Goal: Contribute content: Add original content to the website for others to see

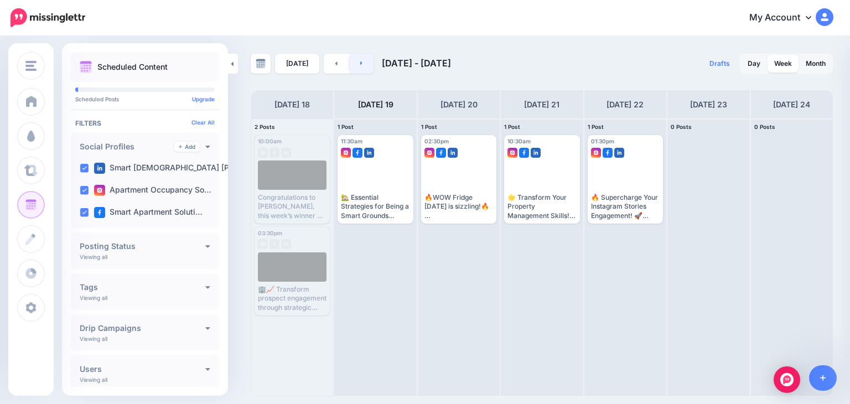
click at [357, 58] on link at bounding box center [361, 64] width 25 height 20
click at [355, 59] on link at bounding box center [361, 64] width 25 height 20
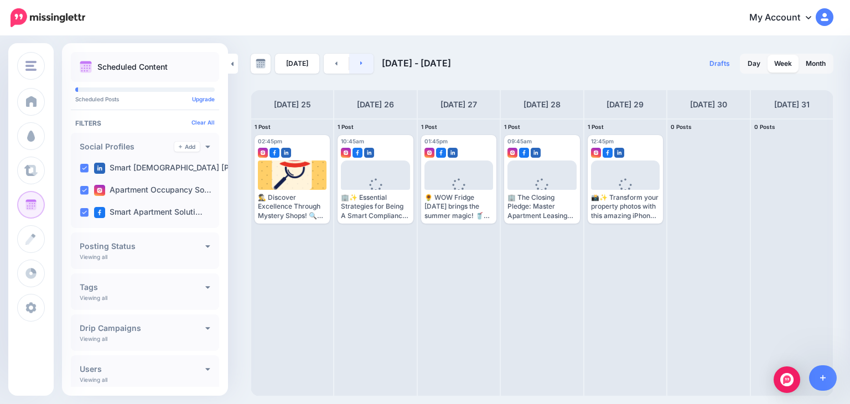
click at [354, 63] on link at bounding box center [361, 64] width 25 height 20
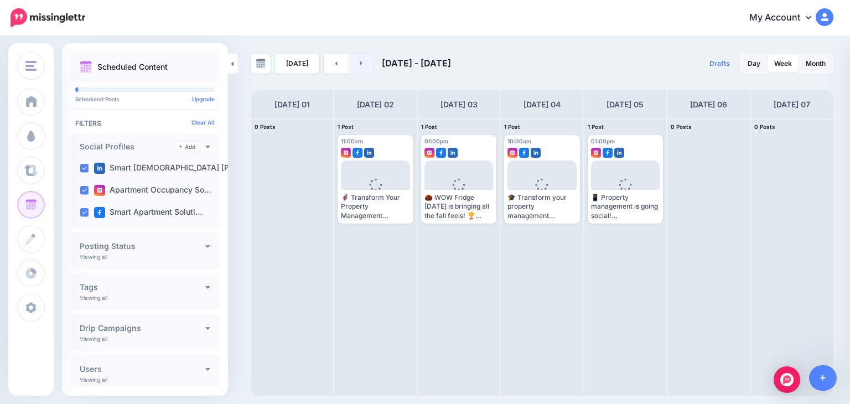
click at [361, 58] on link at bounding box center [361, 64] width 25 height 20
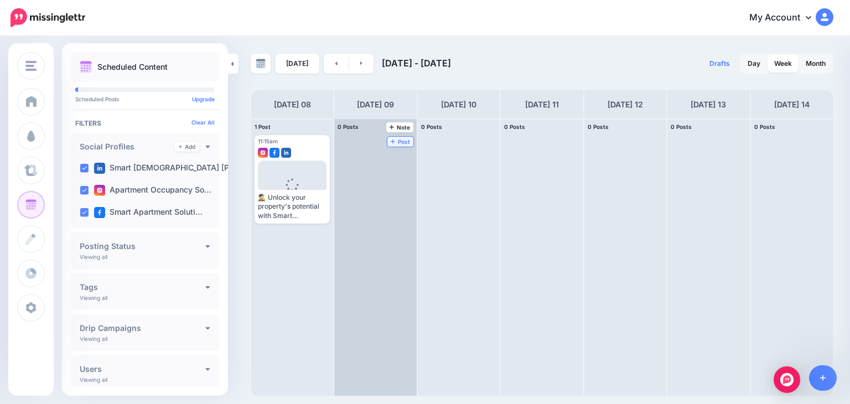
click at [388, 137] on link "Post" at bounding box center [401, 142] width 26 height 10
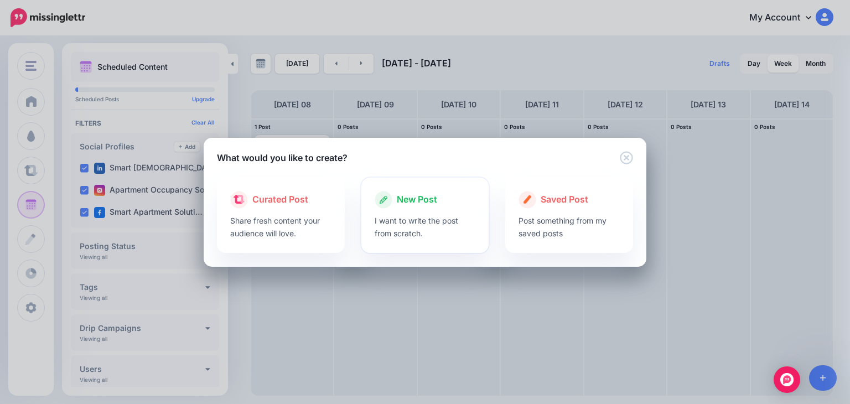
click at [419, 199] on span "New Post" at bounding box center [417, 200] width 40 height 14
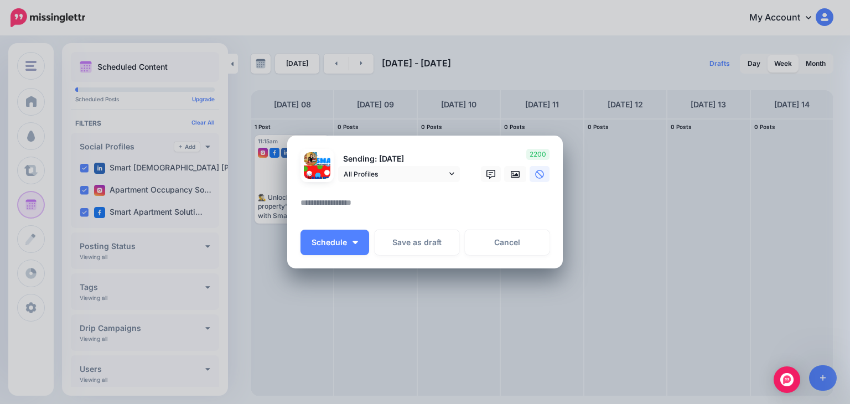
click at [394, 204] on textarea at bounding box center [428, 207] width 255 height 22
paste textarea "**********"
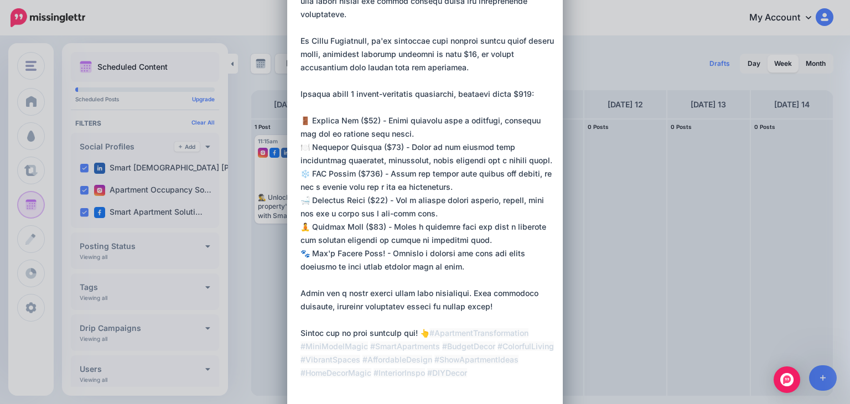
type textarea "**********"
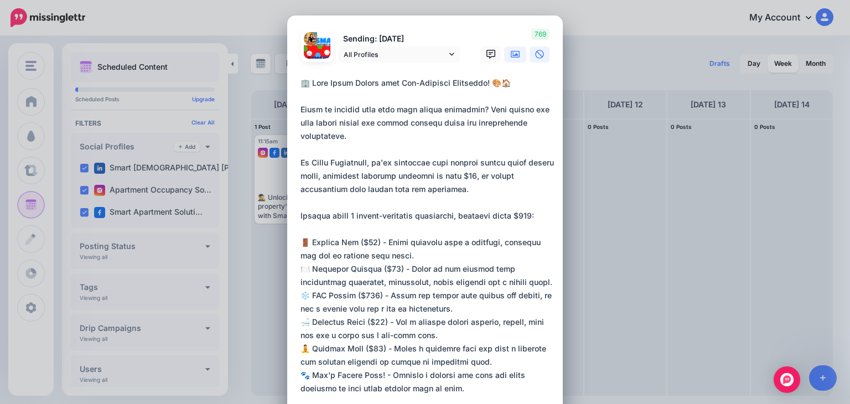
click at [515, 54] on icon at bounding box center [515, 54] width 9 height 7
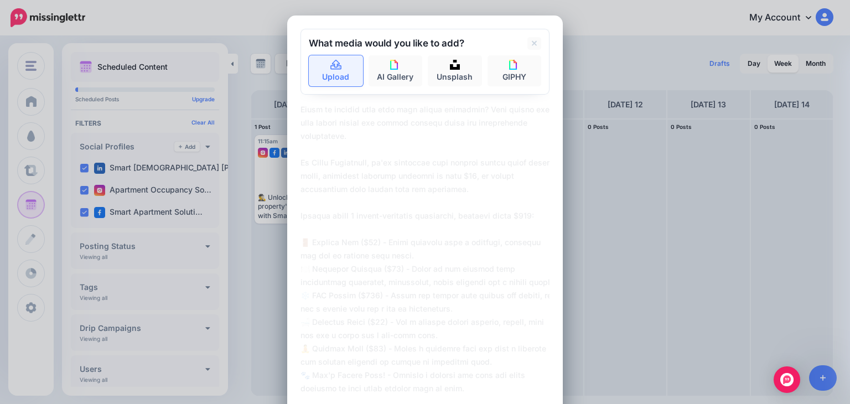
click at [322, 71] on link "Upload" at bounding box center [336, 70] width 54 height 31
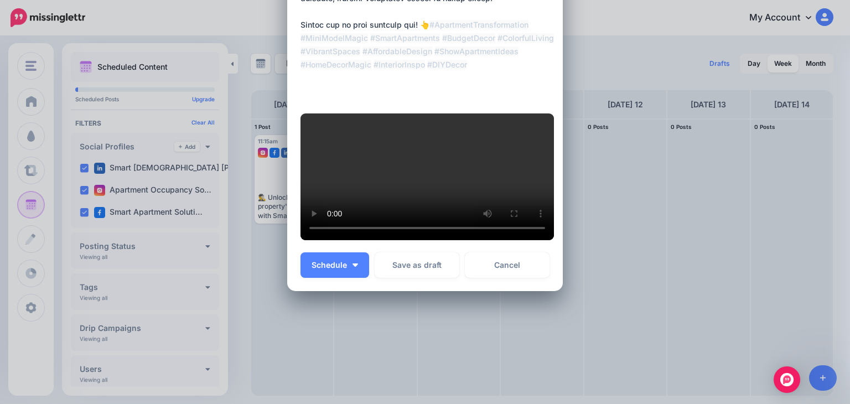
scroll to position [445, 0]
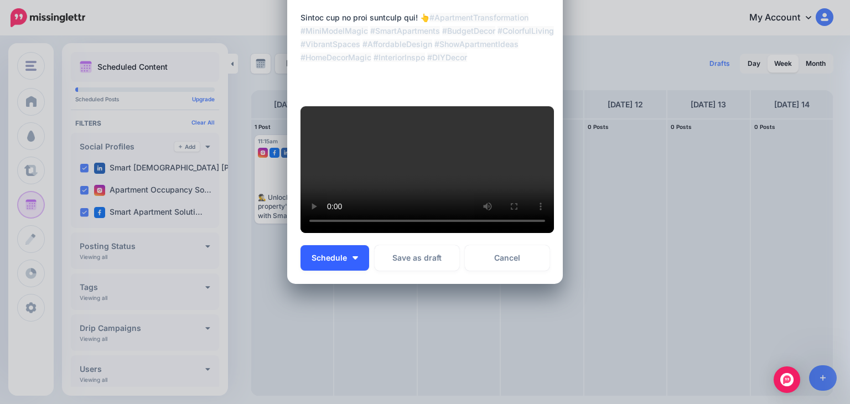
click at [324, 262] on span "Schedule" at bounding box center [329, 258] width 35 height 8
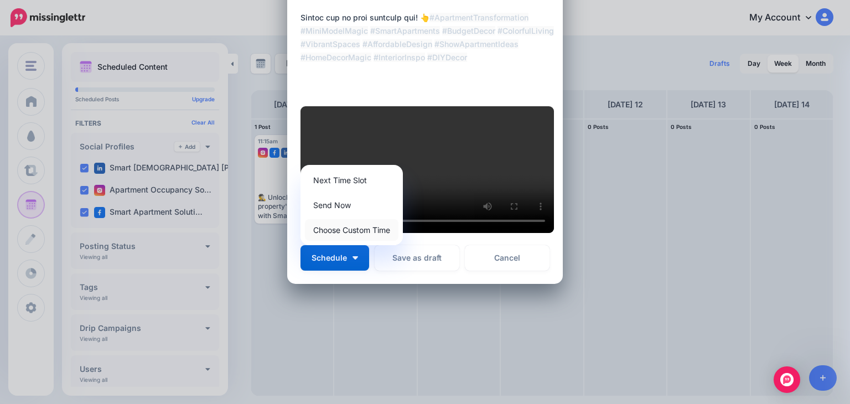
click at [334, 241] on link "Choose Custom Time" at bounding box center [352, 230] width 94 height 22
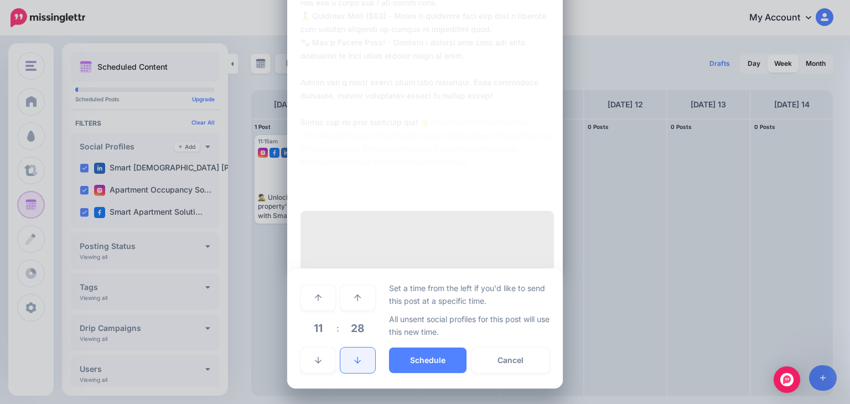
click at [354, 364] on icon at bounding box center [357, 361] width 7 height 8
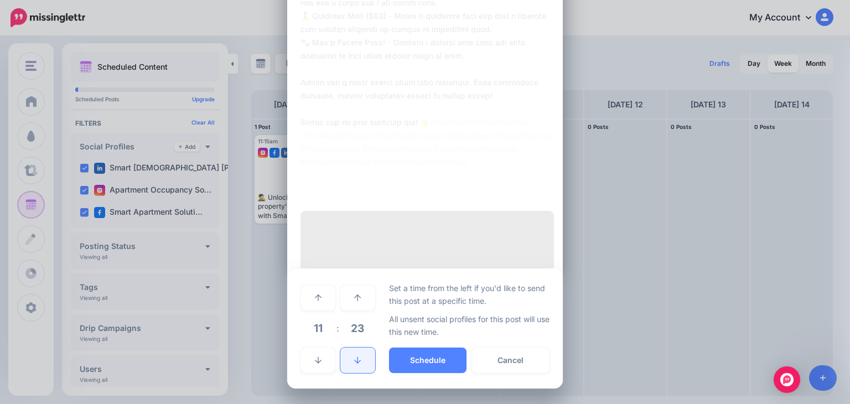
click at [354, 364] on icon at bounding box center [357, 361] width 7 height 8
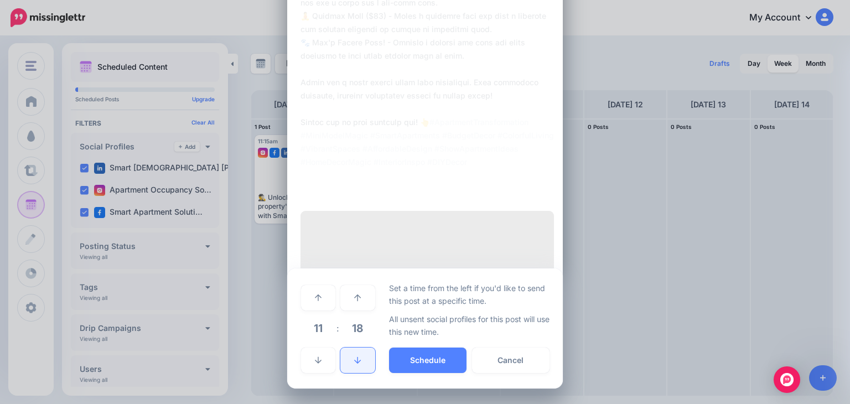
click at [354, 364] on icon at bounding box center [357, 361] width 7 height 8
click at [396, 373] on button "Schedule" at bounding box center [428, 360] width 78 height 25
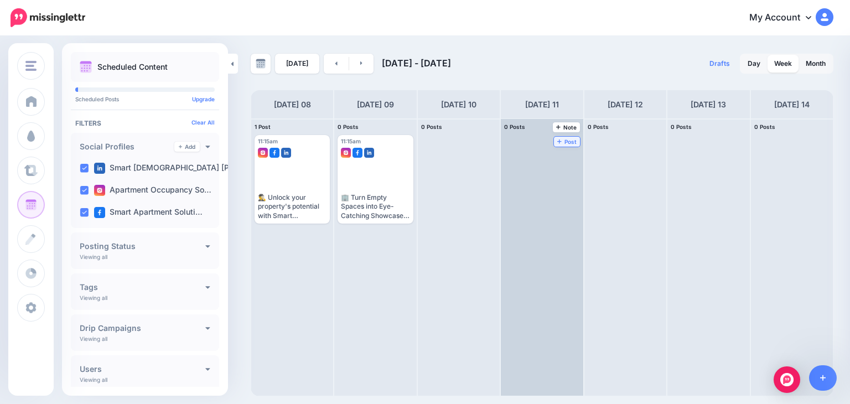
click at [557, 138] on icon at bounding box center [559, 141] width 4 height 6
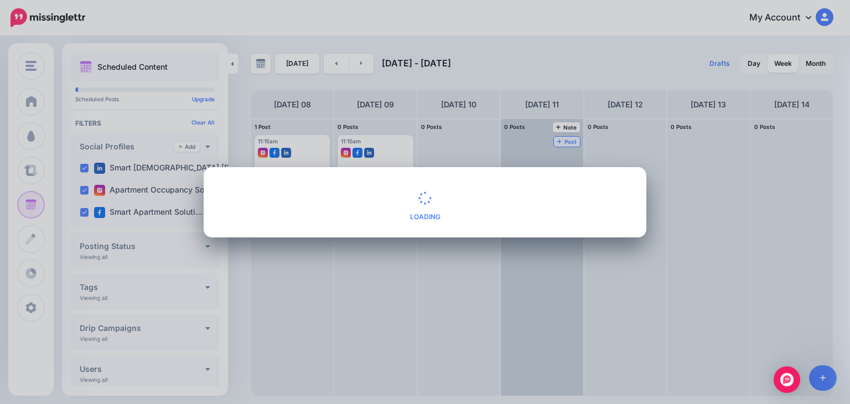
scroll to position [0, 0]
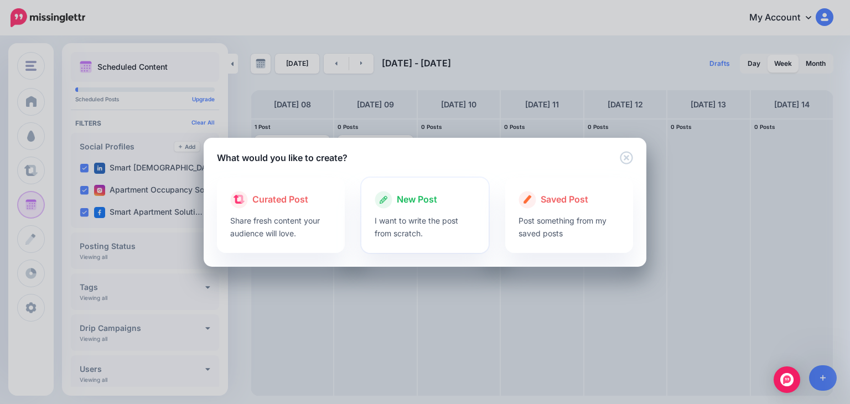
click at [425, 217] on p "I want to write the post from scratch." at bounding box center [425, 226] width 101 height 25
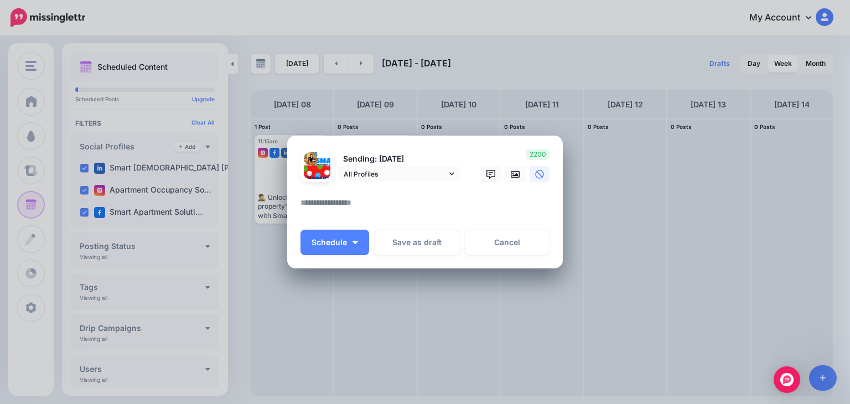
click at [378, 204] on textarea at bounding box center [428, 207] width 255 height 22
paste textarea "**********"
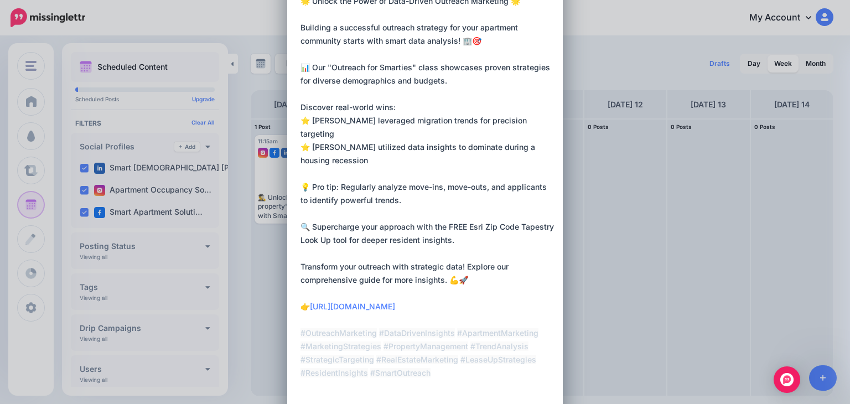
type textarea "**********"
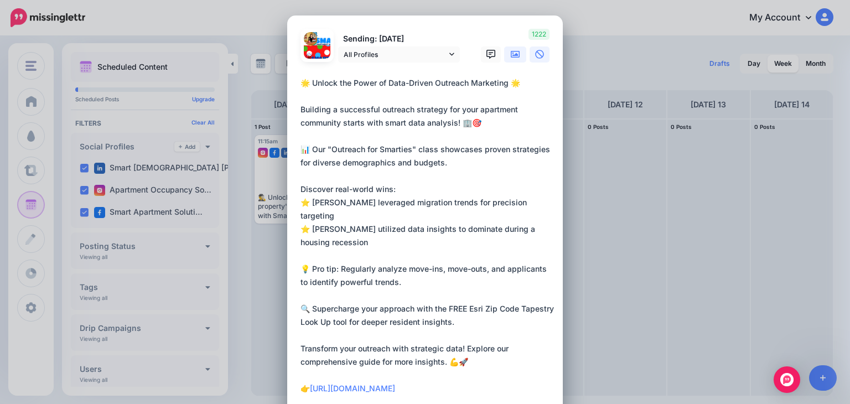
click at [513, 49] on link at bounding box center [515, 55] width 22 height 16
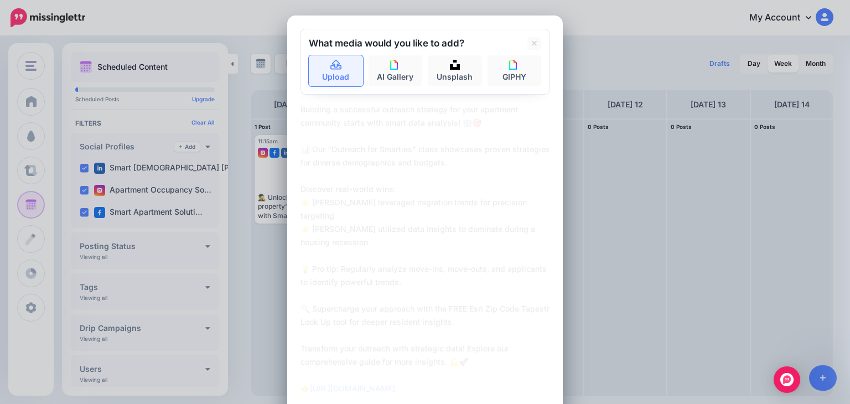
click at [330, 76] on link "Upload" at bounding box center [336, 70] width 54 height 31
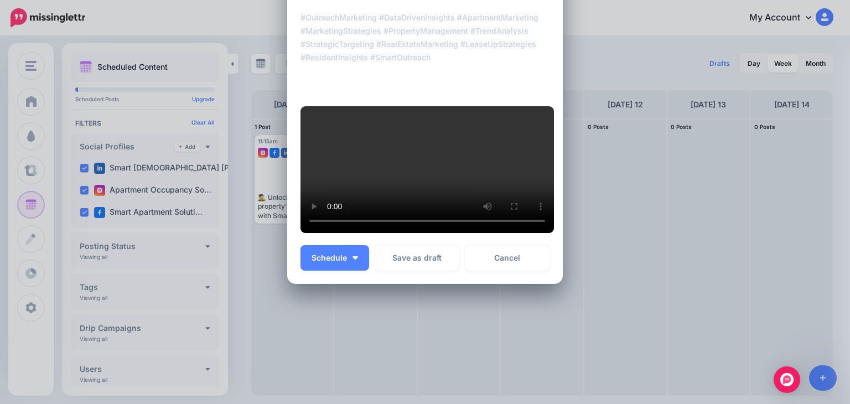
scroll to position [524, 0]
click at [324, 256] on span "Schedule" at bounding box center [329, 258] width 35 height 8
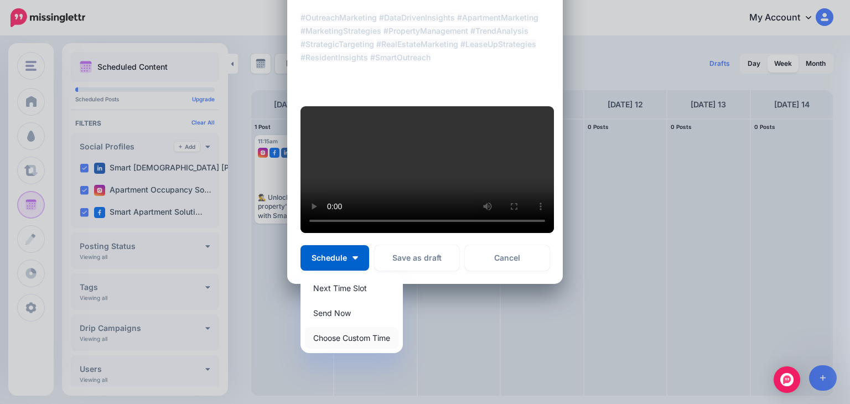
click at [334, 340] on link "Choose Custom Time" at bounding box center [352, 338] width 94 height 22
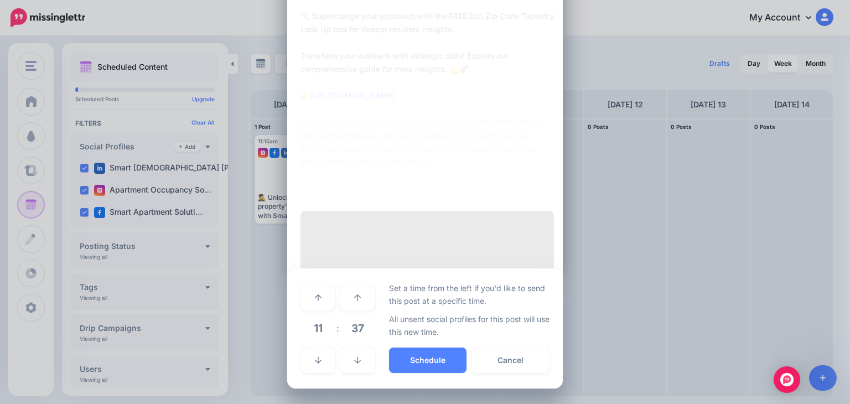
scroll to position [419, 0]
click at [354, 360] on icon at bounding box center [357, 361] width 7 height 8
click at [354, 358] on icon at bounding box center [357, 361] width 7 height 8
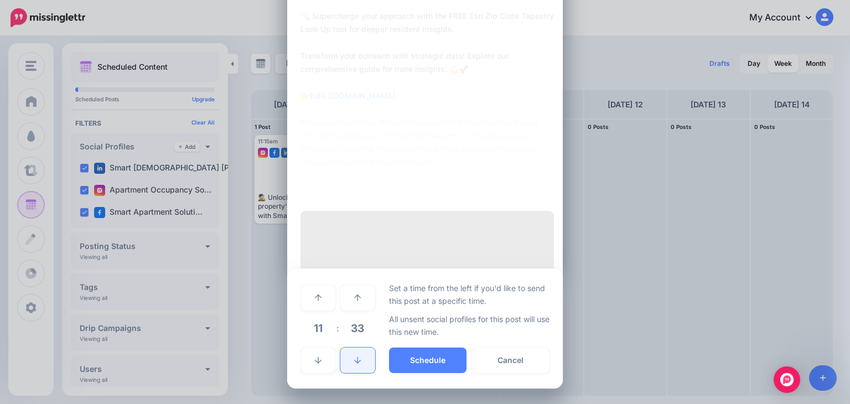
click at [354, 358] on icon at bounding box center [357, 361] width 7 height 8
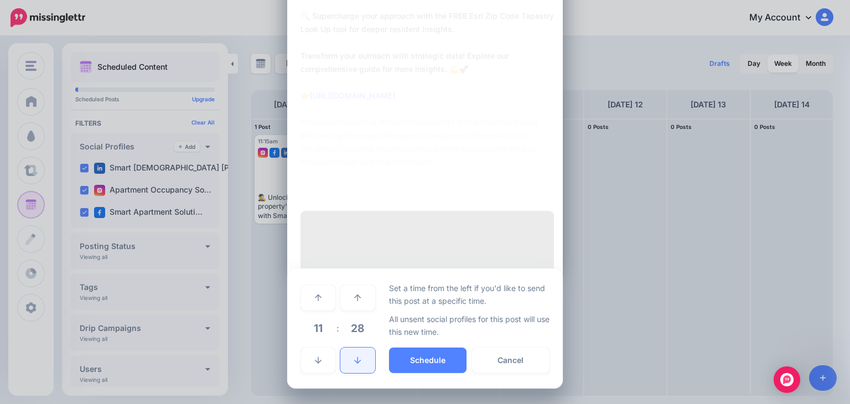
click at [354, 358] on icon at bounding box center [357, 361] width 7 height 8
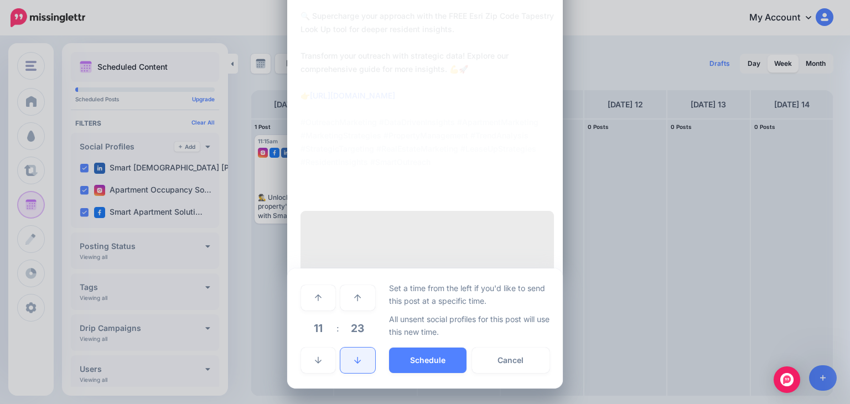
click at [354, 358] on icon at bounding box center [357, 361] width 7 height 8
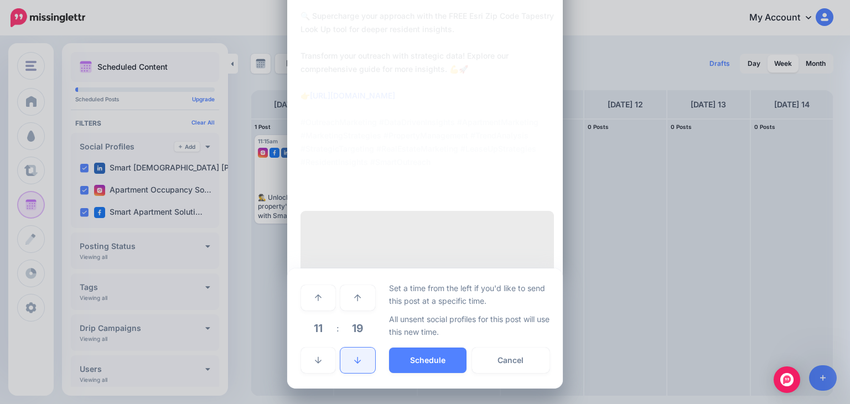
click at [354, 358] on icon at bounding box center [357, 361] width 7 height 8
click at [349, 305] on link at bounding box center [357, 297] width 34 height 25
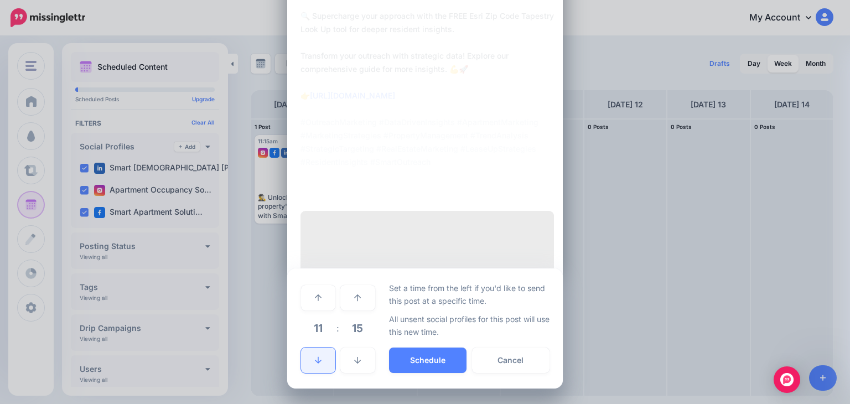
click at [315, 363] on icon at bounding box center [318, 361] width 7 height 8
click at [425, 359] on button "Schedule" at bounding box center [428, 360] width 78 height 25
